Goal: Task Accomplishment & Management: Use online tool/utility

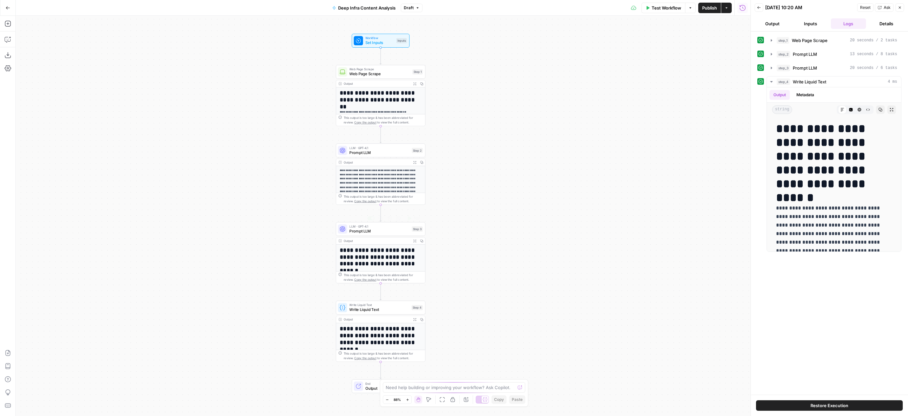
click at [382, 243] on div "Output" at bounding box center [377, 241] width 66 height 5
click at [387, 229] on span "Prompt LLM" at bounding box center [379, 231] width 60 height 6
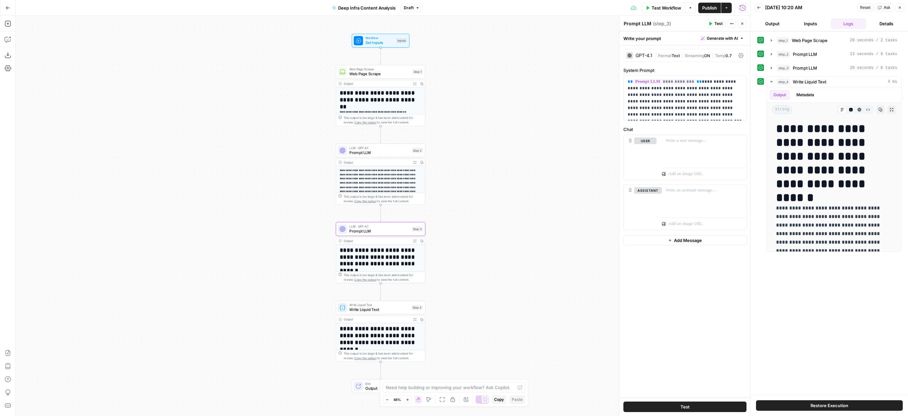
click at [367, 97] on h1 "**********" at bounding box center [379, 97] width 78 height 14
click at [398, 73] on span "Web Page Scrape" at bounding box center [379, 74] width 61 height 6
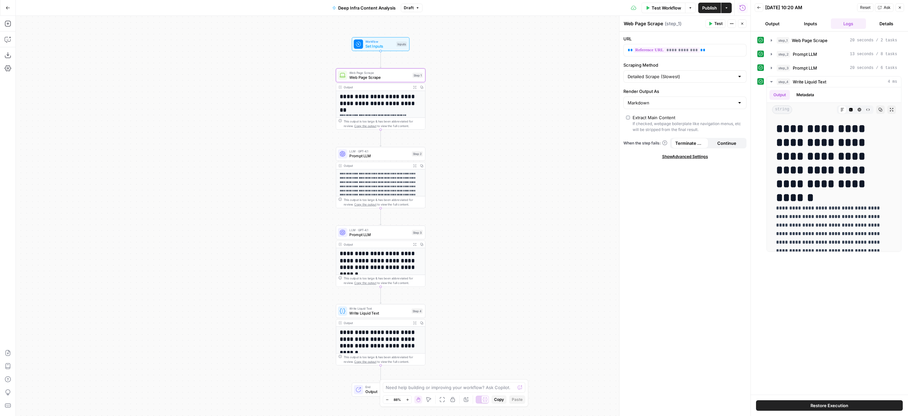
click at [390, 229] on span "LLM · GPT-4.1" at bounding box center [379, 230] width 60 height 5
type textarea "Prompt LLM"
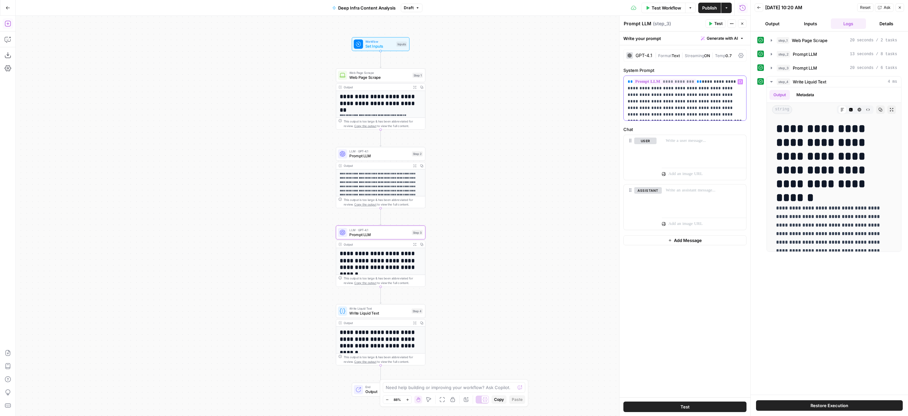
click at [696, 82] on p "**********" at bounding box center [685, 97] width 115 height 39
type input "a"
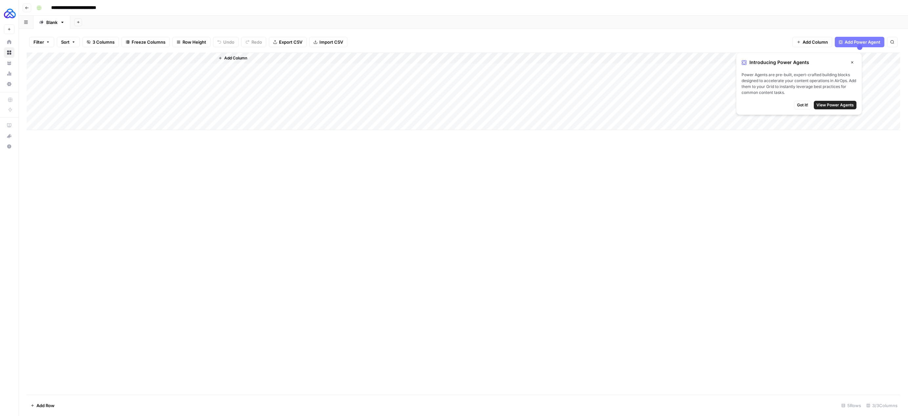
click at [248, 57] on button "Add Column" at bounding box center [233, 58] width 34 height 9
click at [853, 60] on button "Close" at bounding box center [852, 62] width 9 height 9
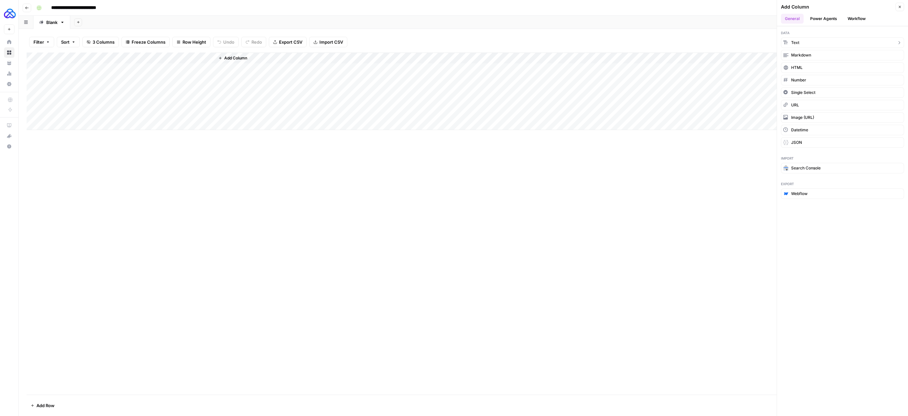
click at [841, 44] on button "Text" at bounding box center [842, 42] width 123 height 11
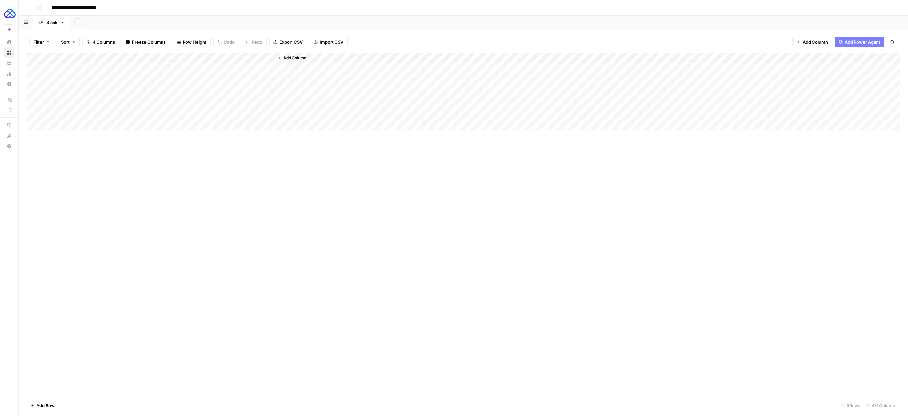
drag, startPoint x: 230, startPoint y: 57, endPoint x: 180, endPoint y: 57, distance: 49.9
click at [180, 57] on div "Add Column" at bounding box center [464, 91] width 874 height 77
click at [182, 55] on div "Add Column" at bounding box center [464, 91] width 874 height 77
click at [209, 59] on div at bounding box center [184, 59] width 59 height 13
click at [210, 59] on div at bounding box center [184, 59] width 59 height 13
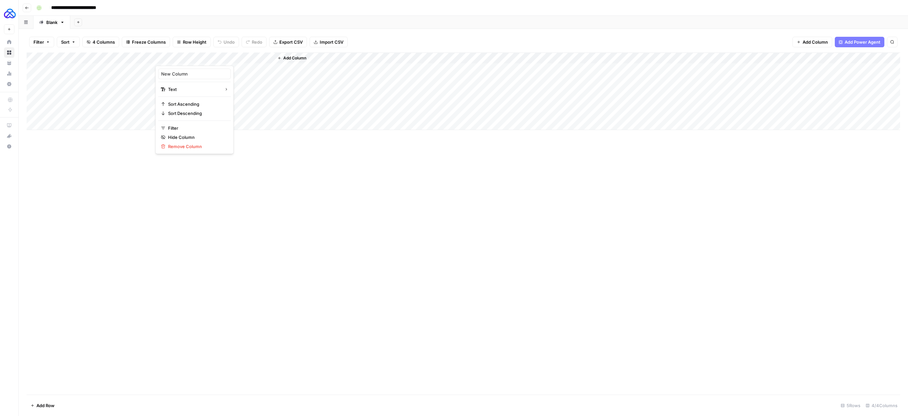
click at [210, 59] on div at bounding box center [184, 59] width 59 height 13
click at [200, 71] on input "New Column" at bounding box center [194, 74] width 67 height 7
type input "Article Direction"
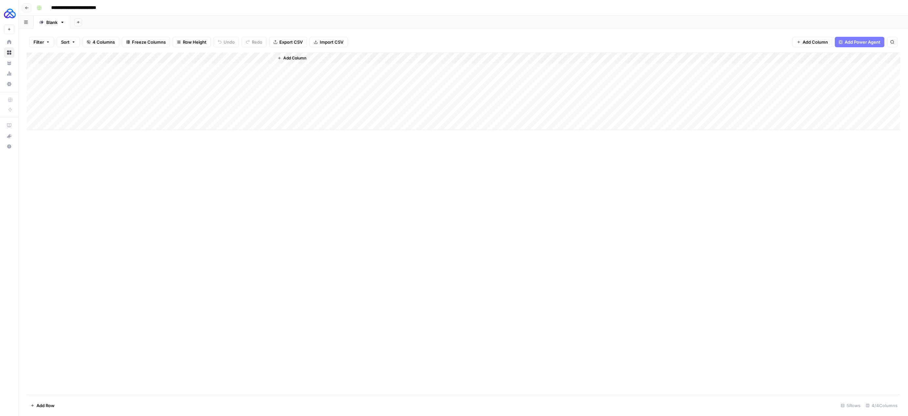
click at [233, 246] on div "Add Column" at bounding box center [464, 224] width 874 height 342
click at [371, 179] on div "Add Column" at bounding box center [464, 224] width 874 height 342
click at [370, 202] on div "Add Column" at bounding box center [464, 224] width 874 height 342
click at [259, 59] on div "Add Column" at bounding box center [464, 91] width 874 height 77
click at [245, 122] on span "Edit Workflow" at bounding box center [255, 122] width 57 height 7
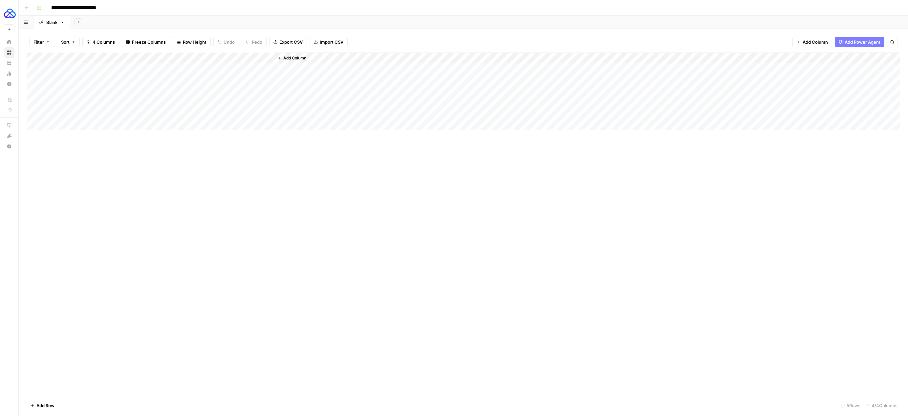
click at [296, 67] on div "Add Column" at bounding box center [587, 91] width 627 height 77
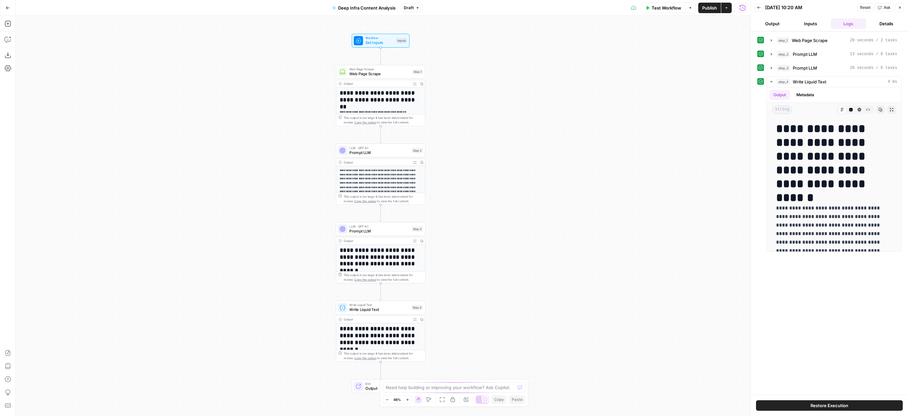
click at [384, 233] on span "Prompt LLM" at bounding box center [379, 231] width 60 height 6
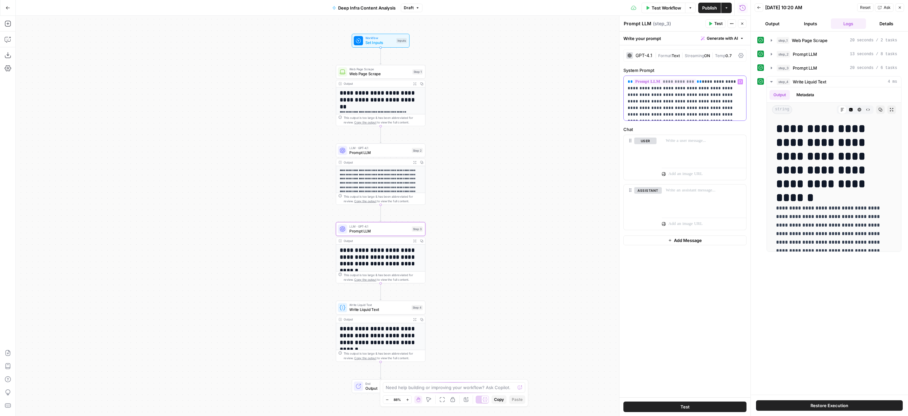
click at [696, 82] on p "**********" at bounding box center [685, 97] width 115 height 39
type input "a"
click at [236, 208] on div "**********" at bounding box center [383, 216] width 735 height 400
click at [390, 42] on span "Set Inputs" at bounding box center [379, 43] width 29 height 6
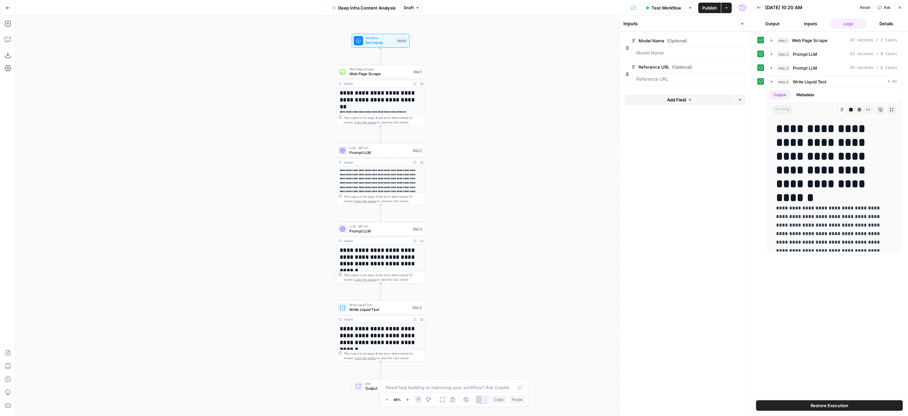
click at [700, 101] on button "Add Field" at bounding box center [679, 100] width 109 height 11
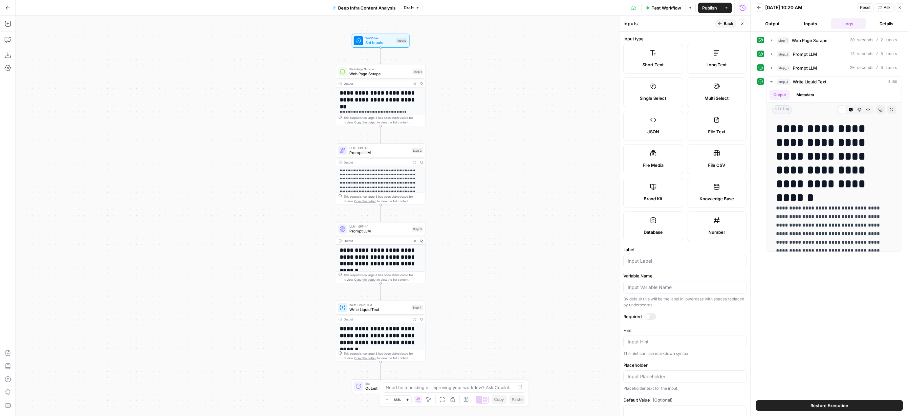
click at [660, 61] on label "Short Text" at bounding box center [654, 59] width 60 height 30
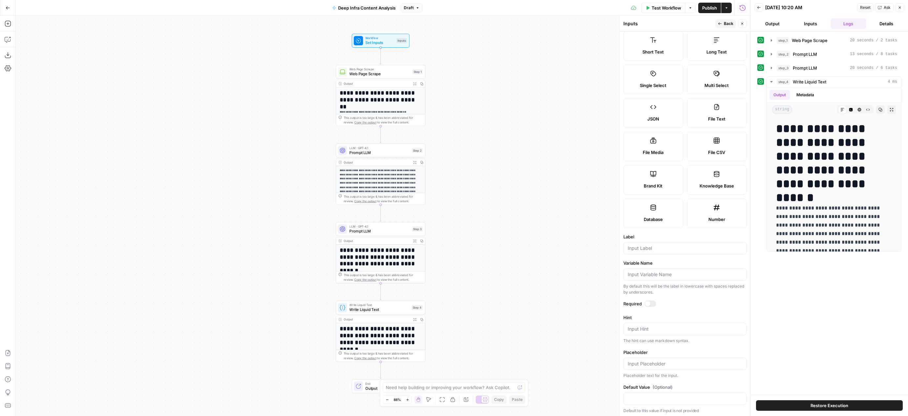
scroll to position [15, 0]
click at [658, 249] on input "Label" at bounding box center [685, 246] width 115 height 7
type input "Article Direction"
click at [649, 304] on div at bounding box center [651, 302] width 12 height 7
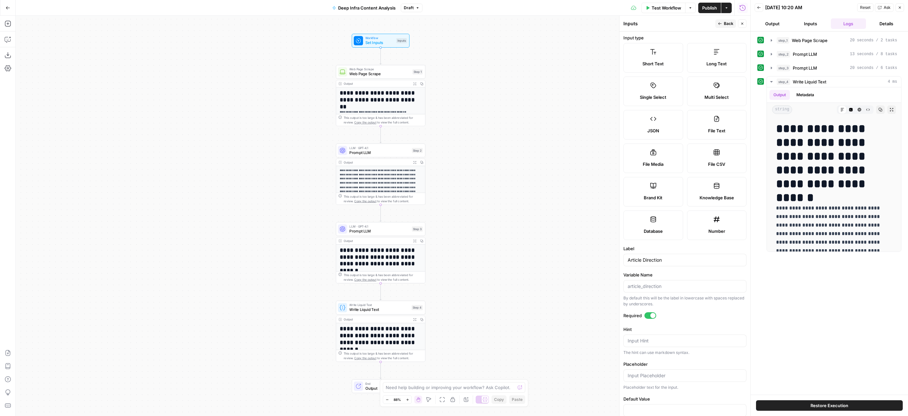
scroll to position [0, 0]
click at [715, 10] on span "Publish" at bounding box center [709, 8] width 15 height 7
click at [717, 24] on button "Back" at bounding box center [726, 23] width 21 height 9
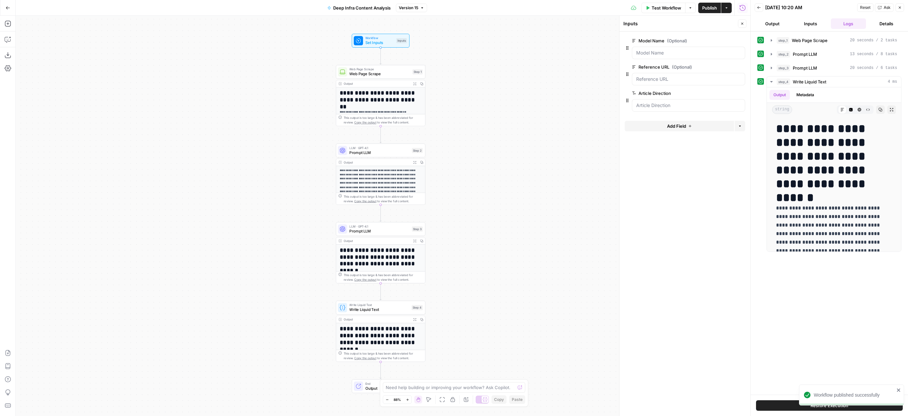
click at [371, 249] on h1 "**********" at bounding box center [379, 257] width 78 height 20
click at [392, 229] on span "Prompt LLM" at bounding box center [379, 231] width 60 height 6
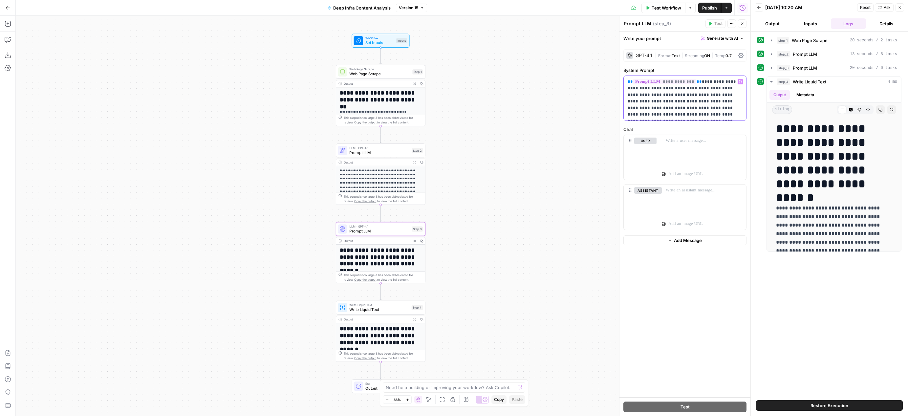
click at [697, 80] on span "**" at bounding box center [699, 81] width 5 height 4
click at [698, 83] on p "**********" at bounding box center [685, 97] width 115 height 39
type input "a"
click at [415, 119] on button "Select variable Article Direction" at bounding box center [433, 117] width 82 height 11
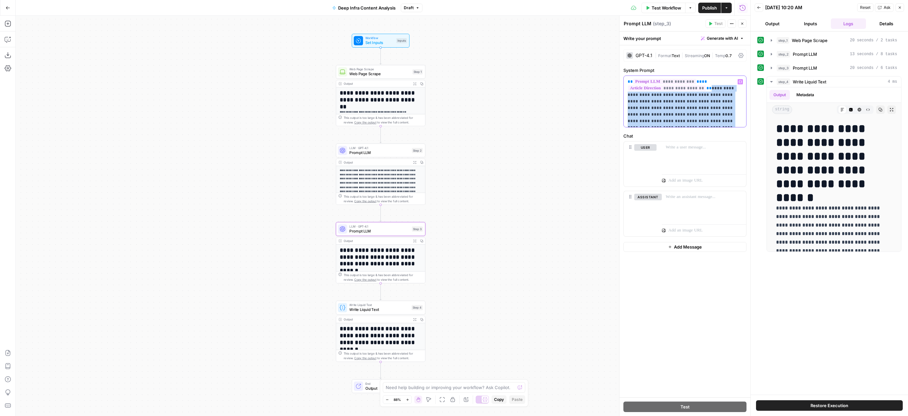
drag, startPoint x: 742, startPoint y: 122, endPoint x: 708, endPoint y: 89, distance: 46.9
click at [708, 89] on p "**********" at bounding box center [685, 101] width 115 height 46
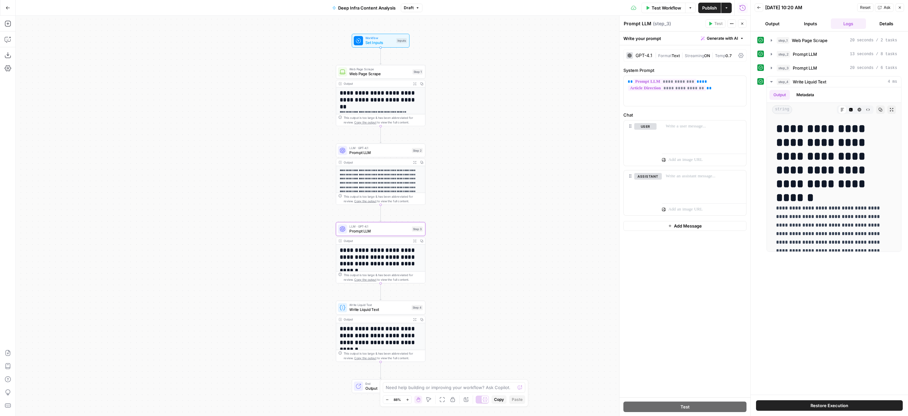
click at [707, 6] on span "Publish" at bounding box center [709, 8] width 15 height 7
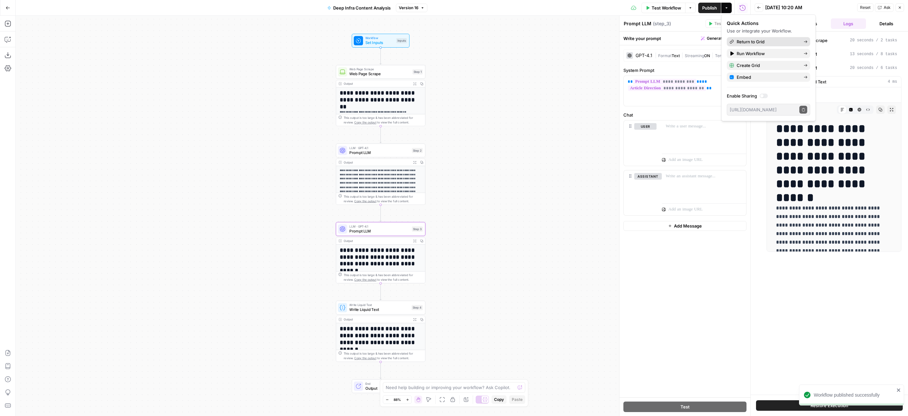
click at [787, 41] on span "Return to Grid" at bounding box center [768, 41] width 62 height 7
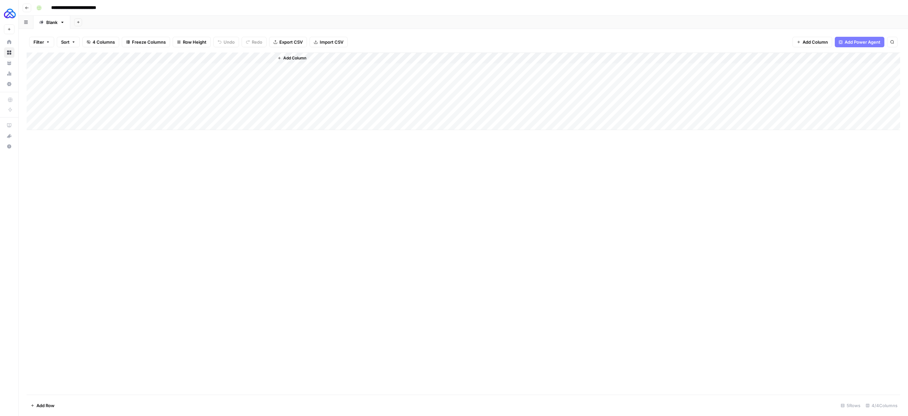
click at [184, 57] on div "Add Column" at bounding box center [464, 91] width 874 height 77
click at [307, 59] on button "Add Column" at bounding box center [292, 58] width 34 height 9
click at [825, 17] on button "Power Agents" at bounding box center [824, 19] width 35 height 10
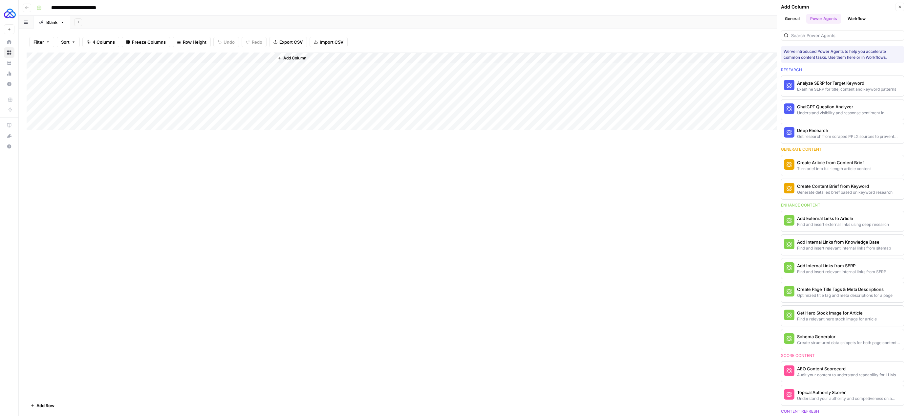
click at [794, 19] on button "General" at bounding box center [792, 19] width 23 height 10
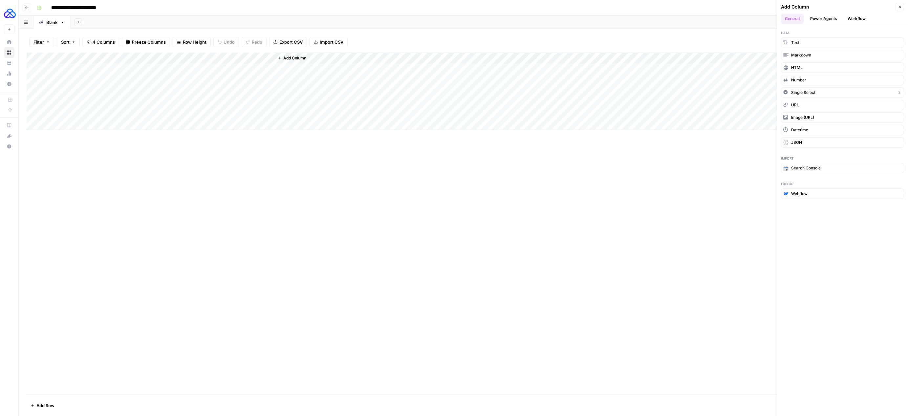
click at [807, 90] on span "Single Select" at bounding box center [803, 93] width 24 height 6
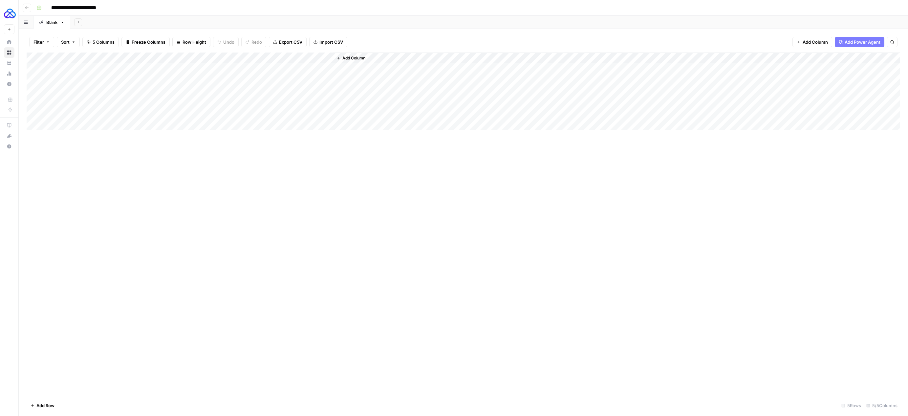
click at [297, 67] on div "Add Column" at bounding box center [464, 91] width 874 height 77
click at [299, 70] on div "Add Column" at bounding box center [464, 91] width 874 height 77
click at [307, 73] on input "text" at bounding box center [309, 71] width 57 height 6
click at [377, 84] on div "Add Column" at bounding box center [616, 91] width 567 height 77
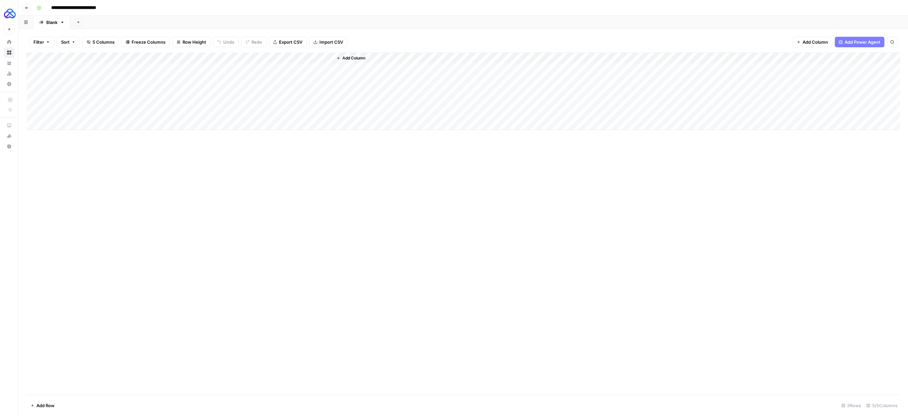
click at [321, 66] on div "Add Column" at bounding box center [464, 91] width 874 height 77
click at [321, 66] on div at bounding box center [310, 71] width 66 height 12
click at [316, 73] on input "text" at bounding box center [309, 71] width 57 height 6
click at [299, 73] on input "text" at bounding box center [309, 71] width 57 height 6
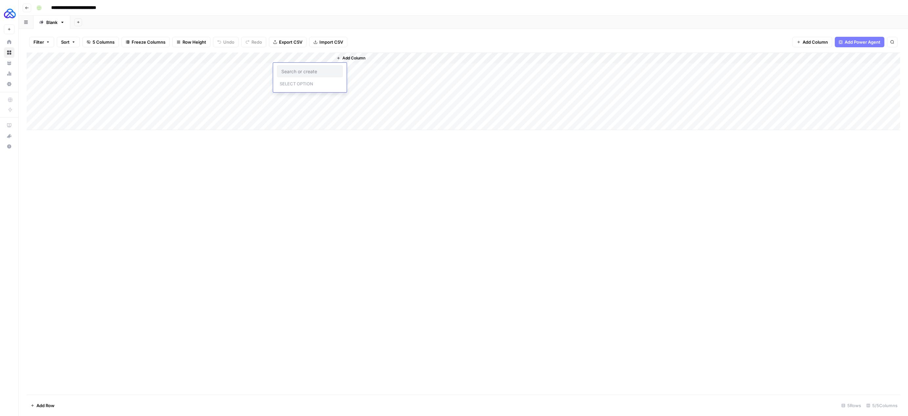
paste input "1. Model Comparison Pages"
type input "1. Model Comparison Pages"
click at [320, 96] on button "1. Model Comparison Pages" at bounding box center [327, 94] width 61 height 8
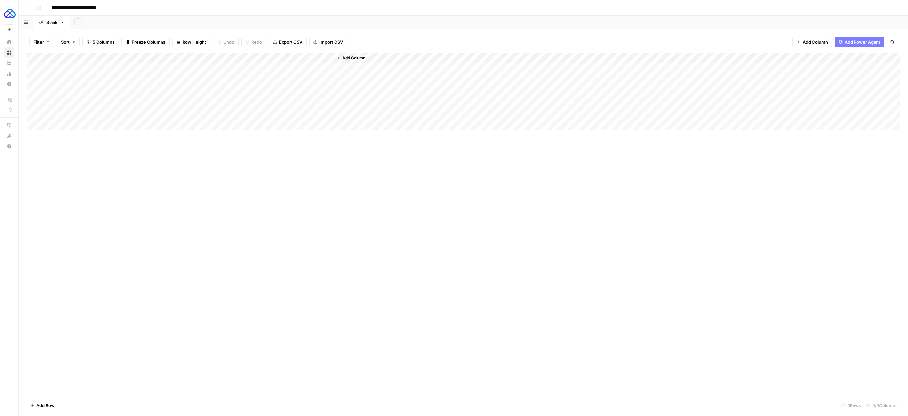
click at [318, 63] on div "Add Column" at bounding box center [464, 91] width 874 height 77
click at [408, 98] on div "Add Column" at bounding box center [616, 91] width 567 height 77
click at [303, 69] on div "Add Column" at bounding box center [464, 91] width 874 height 77
click at [305, 69] on div "Add Column" at bounding box center [464, 91] width 874 height 77
click at [317, 69] on button "1. Model Comparison Pages" at bounding box center [311, 71] width 61 height 8
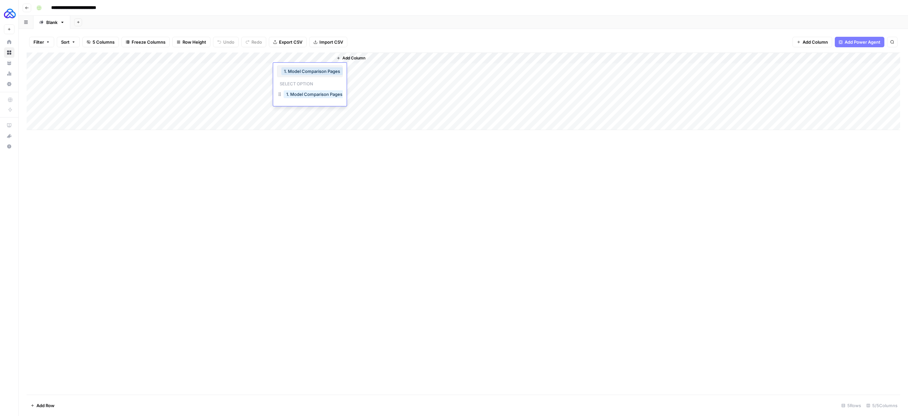
click at [318, 72] on button "1. Model Comparison Pages" at bounding box center [311, 71] width 61 height 8
click at [289, 86] on p "Select option" at bounding box center [296, 83] width 39 height 8
click at [294, 76] on div "1. Model Comparison Pages" at bounding box center [310, 71] width 66 height 12
click at [423, 85] on div "Add Column" at bounding box center [616, 91] width 567 height 77
click at [313, 80] on div "Add Column" at bounding box center [464, 91] width 874 height 77
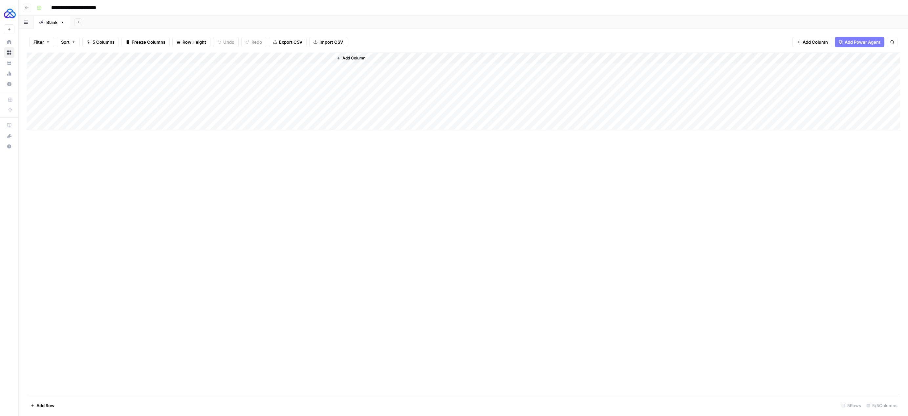
click at [315, 81] on div "Add Column" at bounding box center [464, 91] width 874 height 77
click at [315, 81] on input "text" at bounding box center [309, 82] width 57 height 6
click at [313, 84] on input "text" at bounding box center [309, 82] width 57 height 6
click at [327, 70] on div "Add Column" at bounding box center [464, 91] width 874 height 77
click at [322, 67] on div "Add Column" at bounding box center [464, 91] width 874 height 77
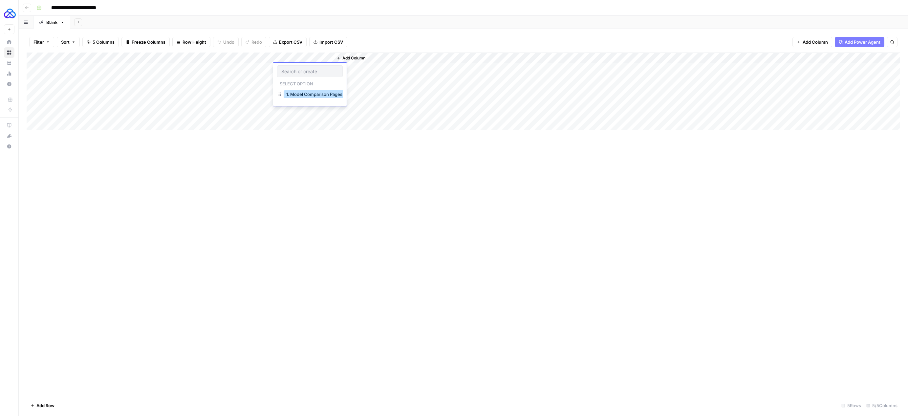
click at [289, 92] on button "1. Model Comparison Pages" at bounding box center [314, 94] width 61 height 8
click at [289, 92] on div "Add Column" at bounding box center [464, 91] width 874 height 77
click at [297, 72] on div "Add Column" at bounding box center [464, 91] width 874 height 77
click at [394, 102] on div "Add Column" at bounding box center [616, 91] width 567 height 77
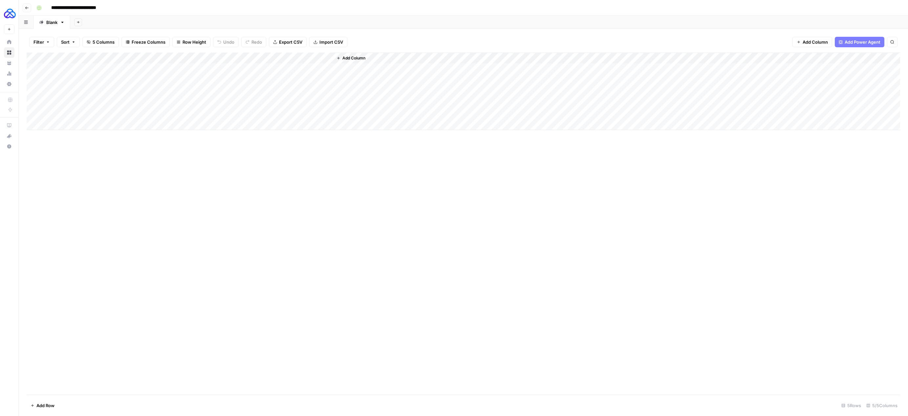
click at [325, 59] on div "Add Column" at bounding box center [464, 91] width 874 height 77
click at [308, 164] on span "Remove Column" at bounding box center [325, 165] width 79 height 7
click at [421, 71] on button "Delete" at bounding box center [431, 68] width 22 height 12
click at [318, 125] on div "Add Column" at bounding box center [587, 91] width 627 height 77
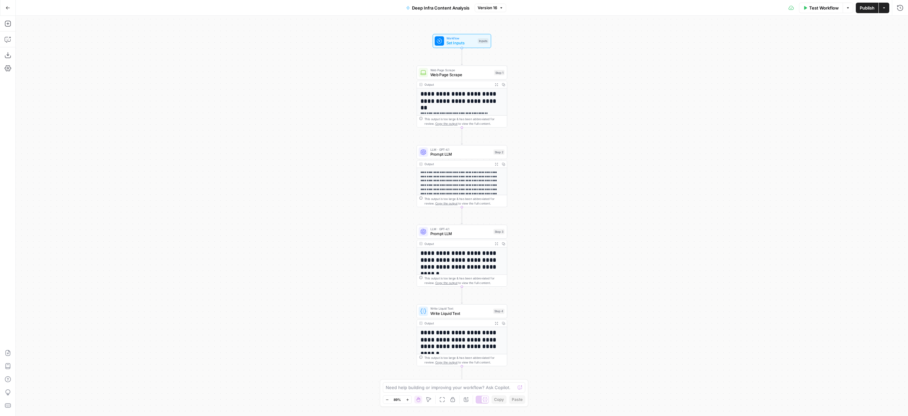
click at [474, 39] on span "Workflow" at bounding box center [461, 38] width 29 height 5
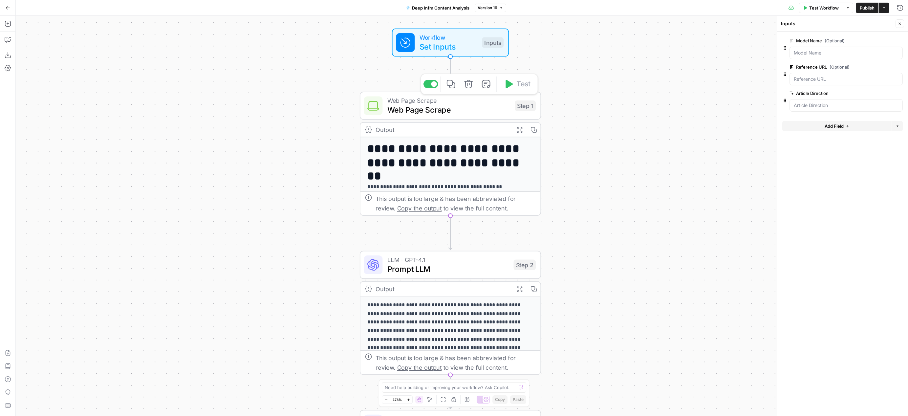
click at [474, 100] on span "Web Page Scrape" at bounding box center [448, 101] width 123 height 10
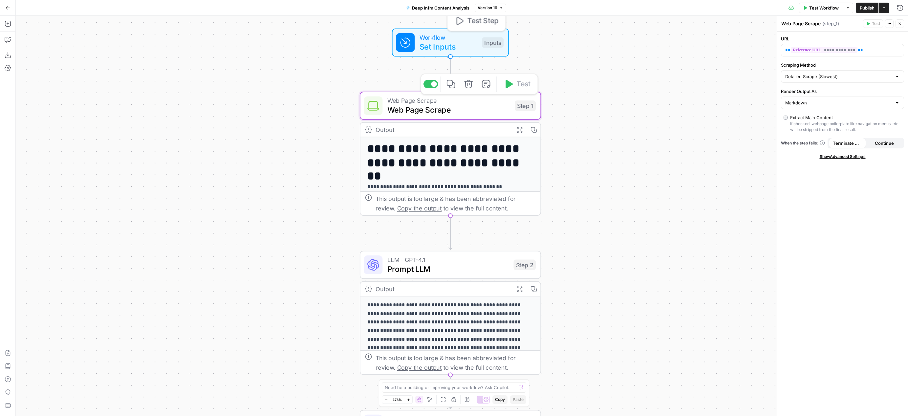
click at [466, 47] on span "Set Inputs" at bounding box center [449, 47] width 58 height 12
